Goal: Task Accomplishment & Management: Use online tool/utility

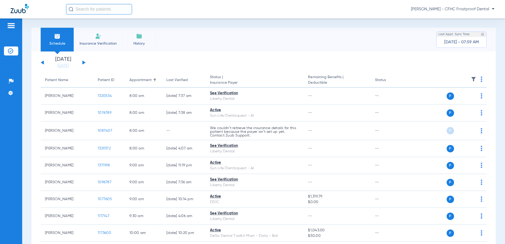
click at [84, 62] on button at bounding box center [83, 62] width 3 height 4
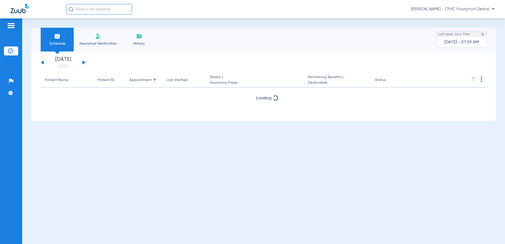
click at [84, 62] on button at bounding box center [83, 62] width 3 height 4
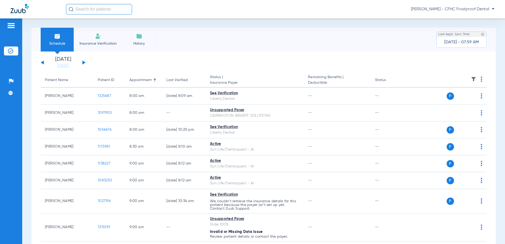
click at [84, 62] on button at bounding box center [83, 62] width 3 height 4
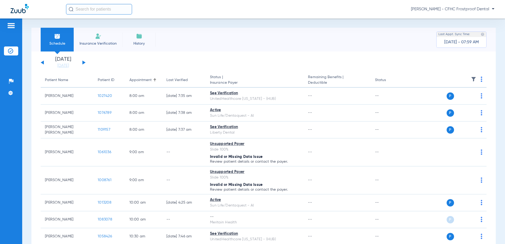
click at [481, 80] on img at bounding box center [482, 79] width 2 height 5
click at [447, 98] on span "Verify All" at bounding box center [457, 100] width 33 height 4
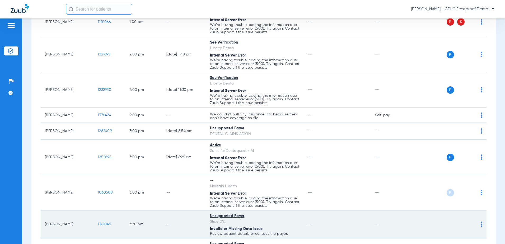
scroll to position [545, 0]
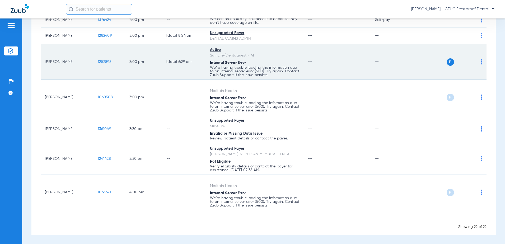
click at [102, 63] on span "1252895" at bounding box center [105, 62] width 14 height 4
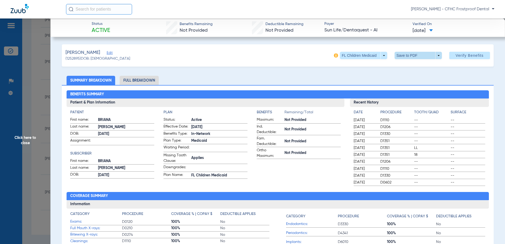
click at [433, 53] on span at bounding box center [418, 55] width 47 height 7
click at [413, 64] on span "Save to PDF" at bounding box center [416, 66] width 21 height 4
click at [16, 136] on span "Click here to close" at bounding box center [25, 140] width 50 height 244
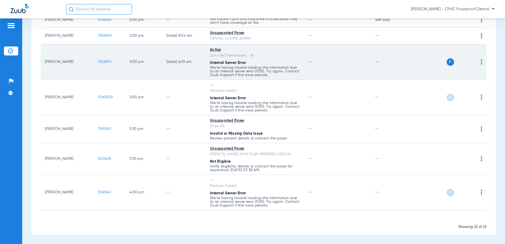
scroll to position [519, 0]
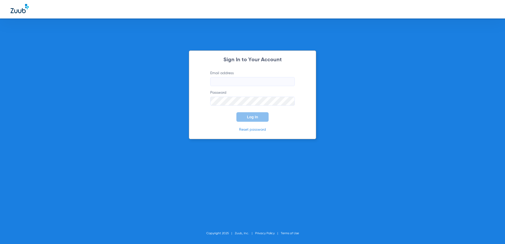
type input "[EMAIL_ADDRESS][DOMAIN_NAME]"
click at [253, 118] on span "Log In" at bounding box center [252, 117] width 11 height 4
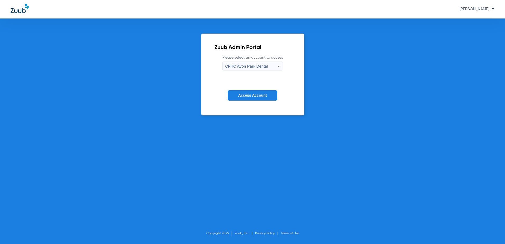
click at [241, 67] on span "CFHC Avon Park Dental" at bounding box center [246, 66] width 43 height 4
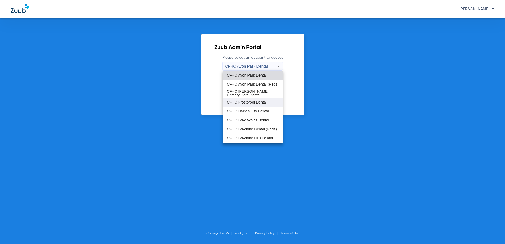
click at [239, 102] on span "CFHC Frostproof Dental" at bounding box center [247, 102] width 40 height 4
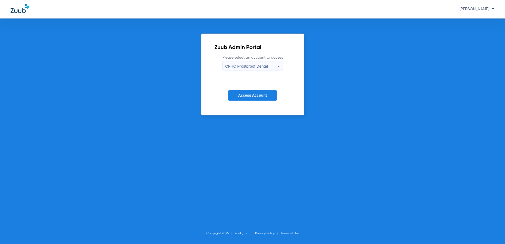
click at [245, 93] on button "Access Account" at bounding box center [253, 95] width 50 height 10
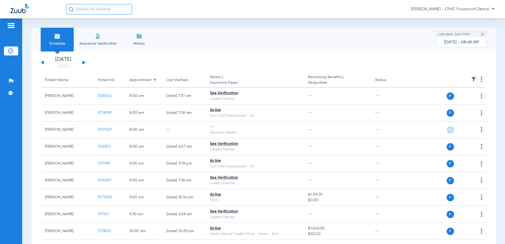
click at [84, 61] on div "[DATE] [DATE] [DATE] [DATE] [DATE] [DATE] [DATE] [DATE] [DATE] [DATE] [DATE] [D…" at bounding box center [63, 63] width 45 height 12
click at [83, 62] on button at bounding box center [83, 62] width 3 height 4
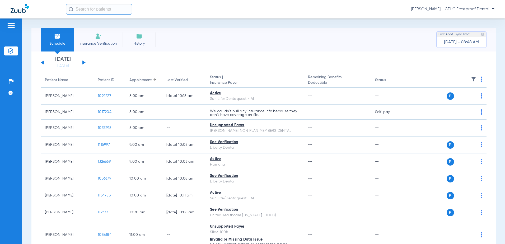
click at [83, 62] on button at bounding box center [83, 62] width 3 height 4
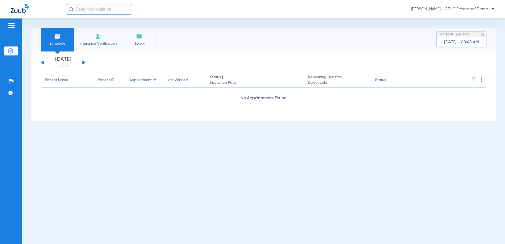
click at [83, 62] on button at bounding box center [83, 62] width 3 height 4
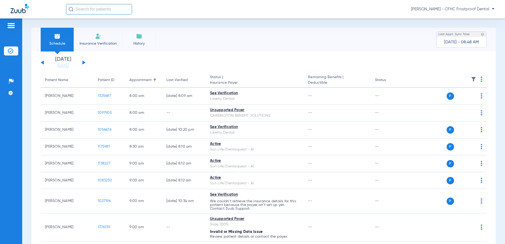
click at [83, 62] on button at bounding box center [83, 62] width 3 height 4
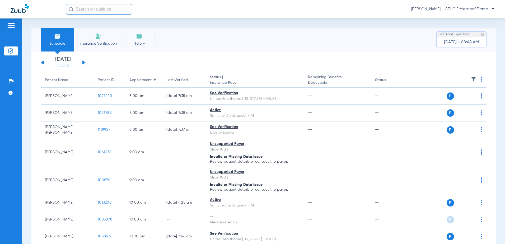
click at [481, 78] on img at bounding box center [482, 79] width 2 height 5
click at [447, 99] on span "Verify All" at bounding box center [457, 100] width 33 height 4
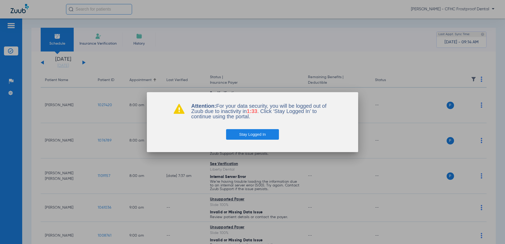
click at [246, 134] on button "Stay Logged In" at bounding box center [252, 134] width 53 height 11
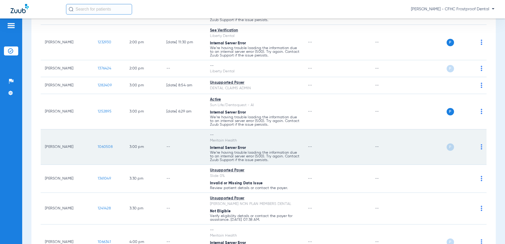
scroll to position [496, 0]
